Goal: Task Accomplishment & Management: Manage account settings

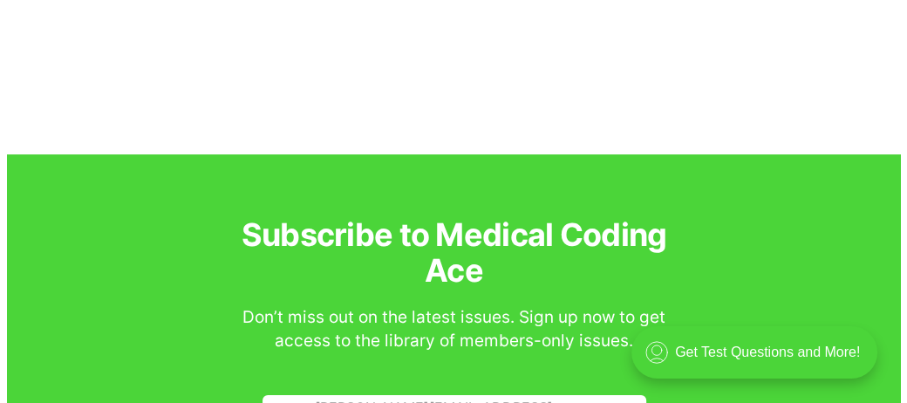
scroll to position [9157, 0]
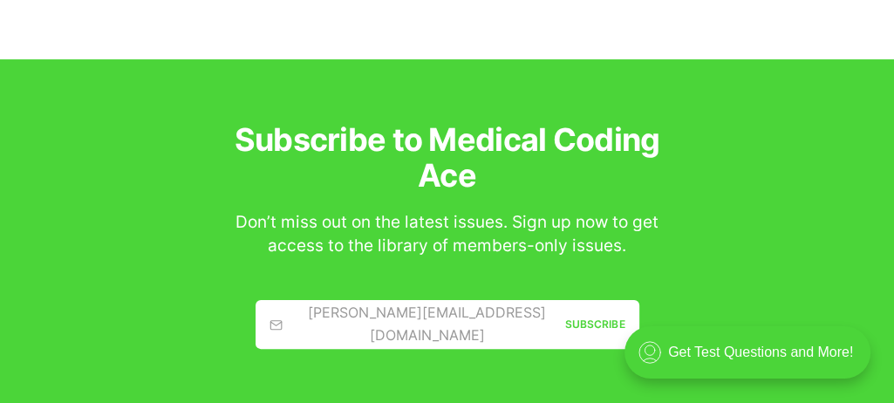
click at [396, 300] on link "[PERSON_NAME][EMAIL_ADDRESS][DOMAIN_NAME] Subscribe" at bounding box center [448, 324] width 384 height 49
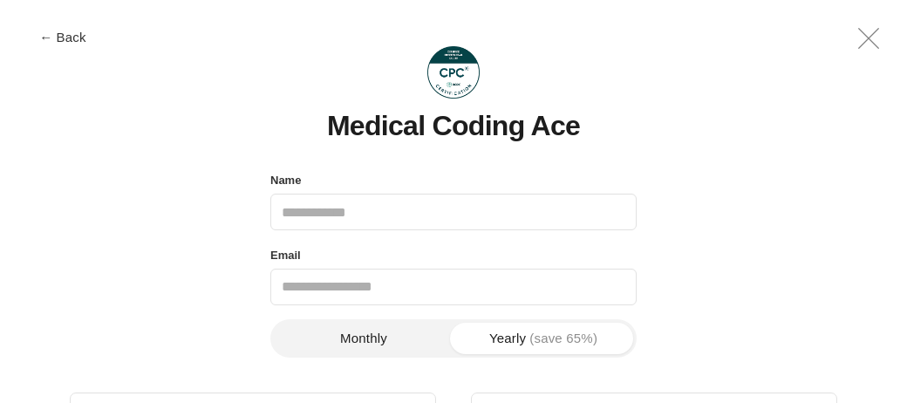
scroll to position [0, 0]
type input "*"
type input "**********"
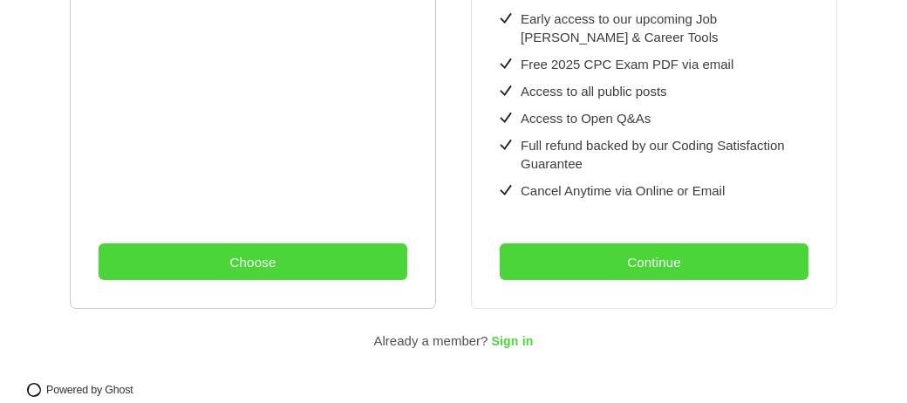
scroll to position [809, 0]
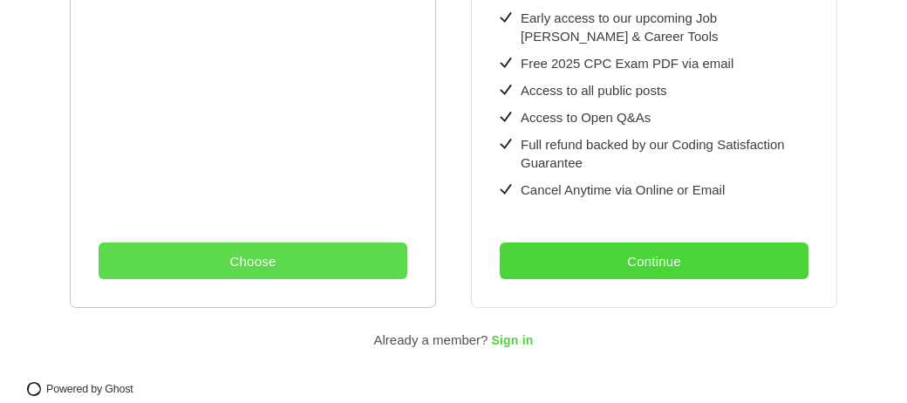
type input "**********"
click at [311, 242] on button "Choose" at bounding box center [253, 260] width 309 height 37
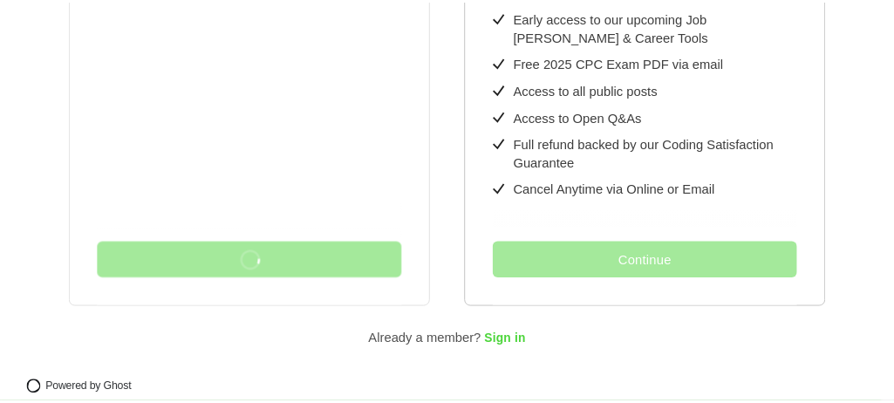
scroll to position [0, 0]
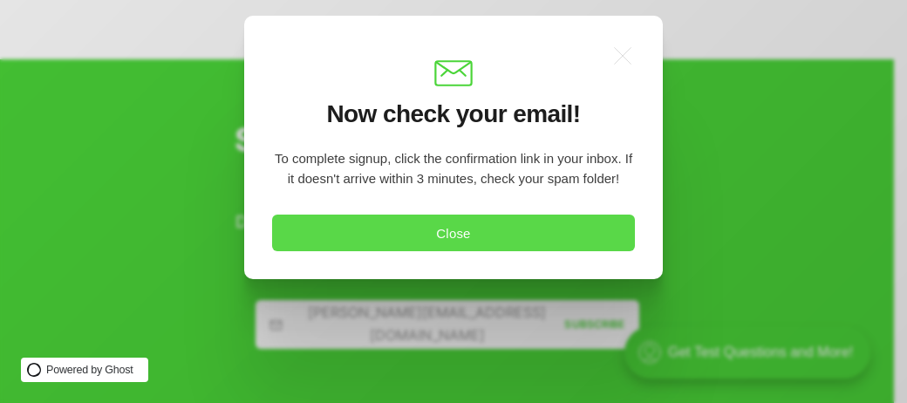
click at [513, 233] on button "Close" at bounding box center [453, 233] width 363 height 37
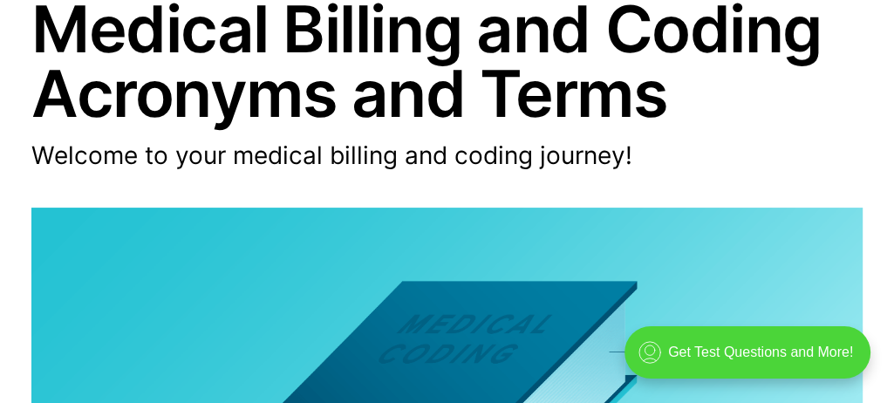
scroll to position [262, 0]
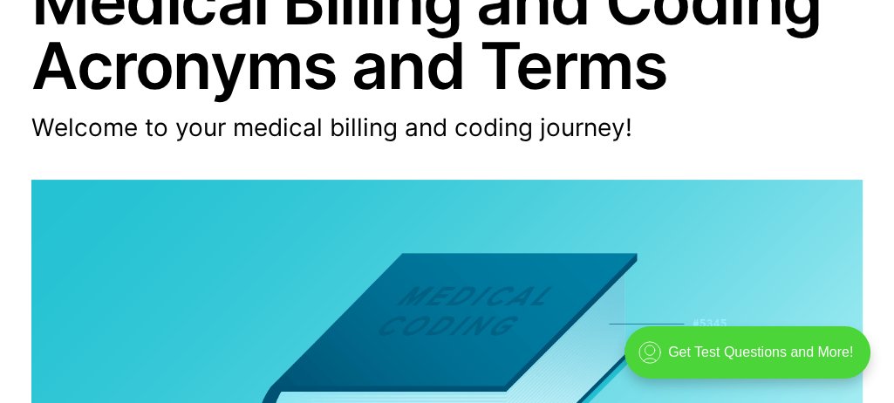
drag, startPoint x: 879, startPoint y: 0, endPoint x: 436, endPoint y: 123, distance: 459.8
click at [436, 123] on p "Welcome to your medical billing and coding journey!" at bounding box center [432, 128] width 802 height 33
click at [756, 137] on p "Welcome to your medical billing and coding journey!" at bounding box center [432, 128] width 802 height 33
click at [395, 174] on header "Medical Billing and Coding Acronyms and Terms Welcome to your medical billing a…" at bounding box center [447, 263] width 894 height 589
drag, startPoint x: 519, startPoint y: 0, endPoint x: 269, endPoint y: 85, distance: 264.2
